Goal: Task Accomplishment & Management: Manage account settings

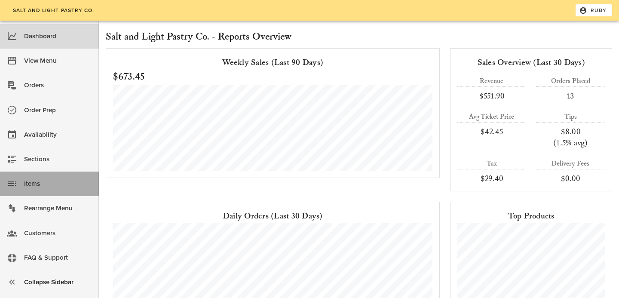
click at [44, 176] on div "Items" at bounding box center [58, 183] width 68 height 21
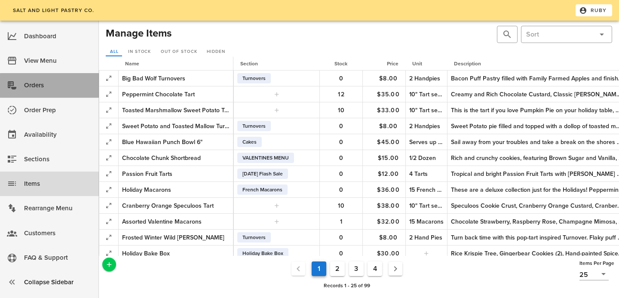
click at [43, 89] on div "Orders" at bounding box center [58, 85] width 68 height 14
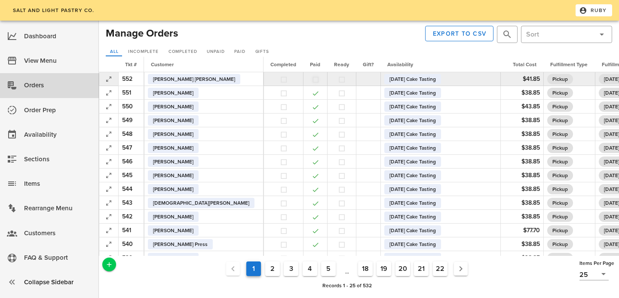
click at [312, 80] on button "button" at bounding box center [316, 80] width 8 height 8
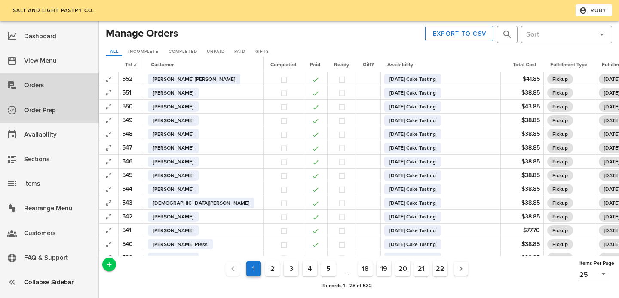
click at [39, 112] on div "Order Prep" at bounding box center [58, 110] width 68 height 14
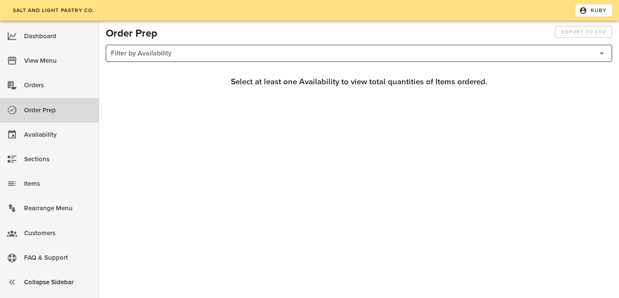
click at [210, 49] on div at bounding box center [352, 53] width 482 height 16
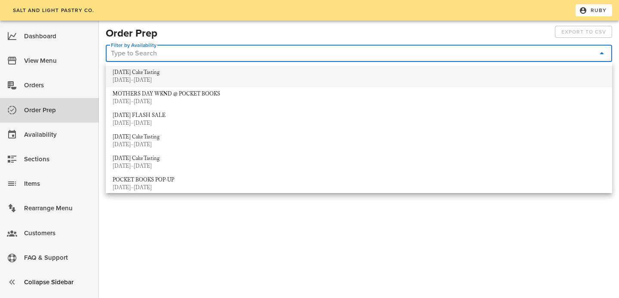
click at [172, 77] on div "6/2/25–8/27/25" at bounding box center [359, 80] width 493 height 7
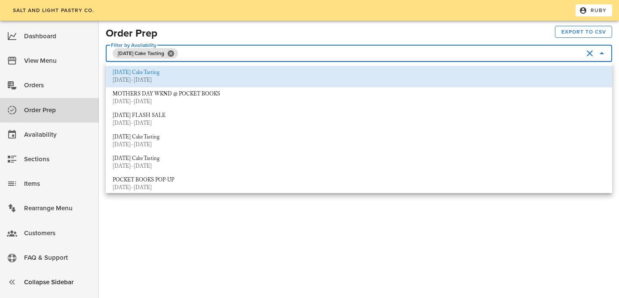
click at [151, 230] on div "Item Name Quantity August 29th Cake Tasting 17" at bounding box center [359, 166] width 506 height 199
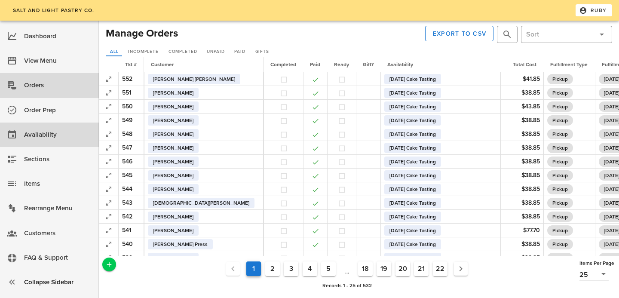
click at [42, 136] on div "Availability" at bounding box center [58, 135] width 68 height 14
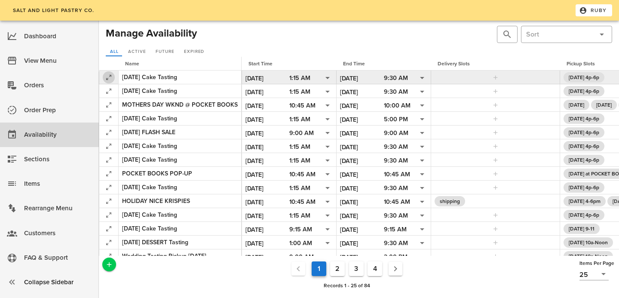
click at [110, 75] on icon "button" at bounding box center [109, 77] width 10 height 10
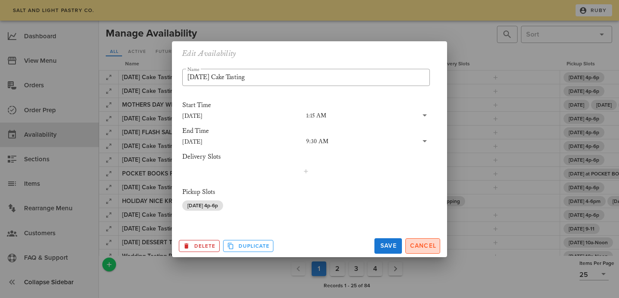
click at [433, 245] on span "Cancel" at bounding box center [422, 245] width 27 height 7
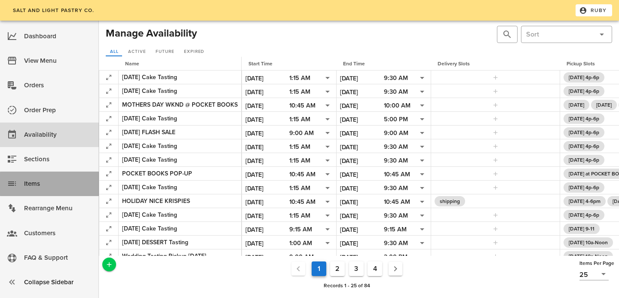
click at [35, 184] on div "Items" at bounding box center [58, 184] width 68 height 14
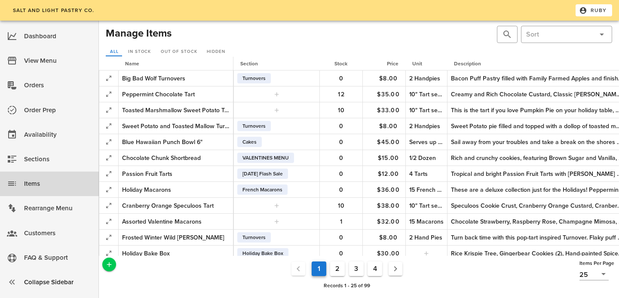
click at [375, 267] on button "4" at bounding box center [375, 268] width 15 height 15
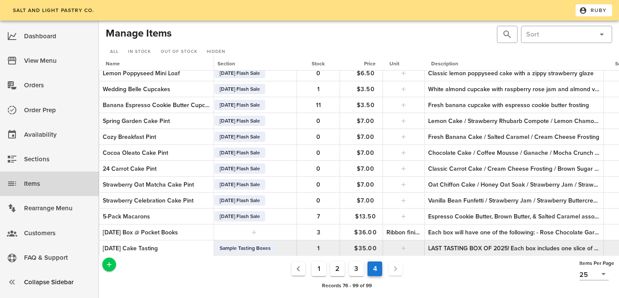
scroll to position [196, 0]
